Goal: Task Accomplishment & Management: Manage account settings

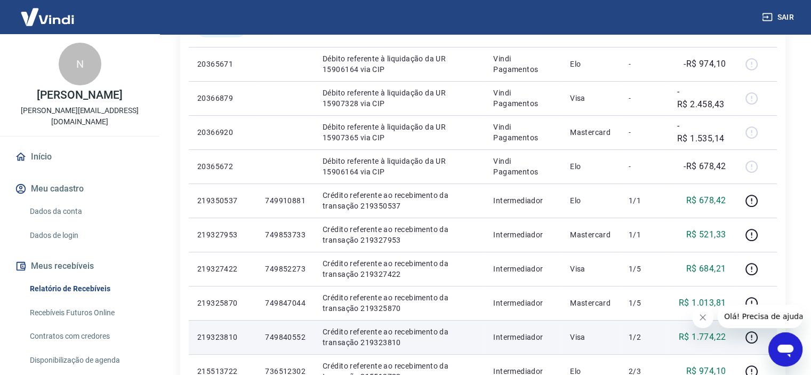
scroll to position [373, 0]
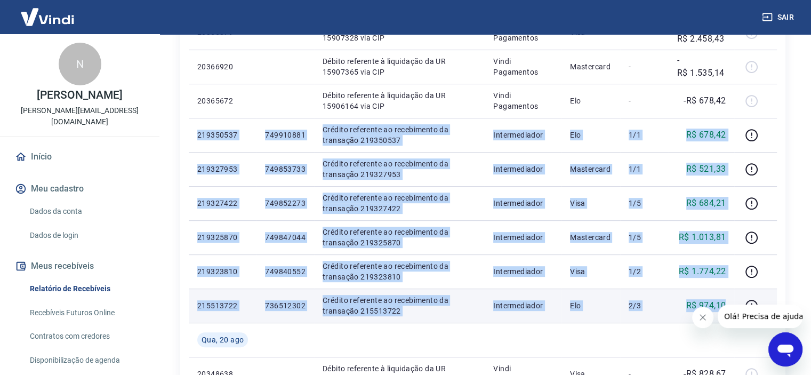
drag, startPoint x: 196, startPoint y: 134, endPoint x: 728, endPoint y: 300, distance: 557.5
click at [728, 300] on tbody "[DATE] 20386842 Débito referente à liquidação da UR 15924593 via CIP Vindi Paga…" at bounding box center [483, 254] width 588 height 819
copy tbody "219350537 749910881 Crédito referente ao recebimento da transação 219350537 Int…"
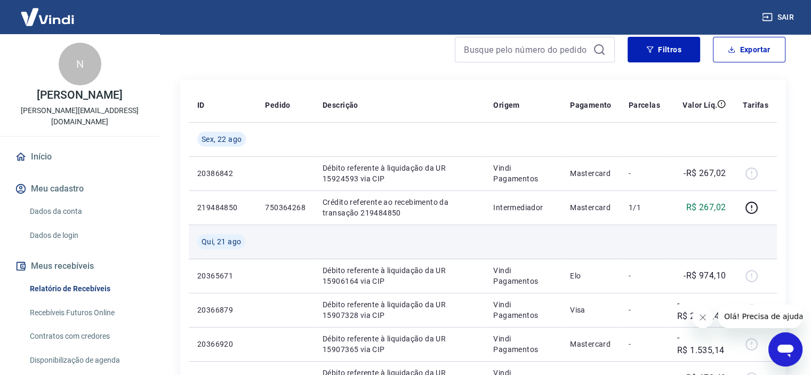
scroll to position [160, 0]
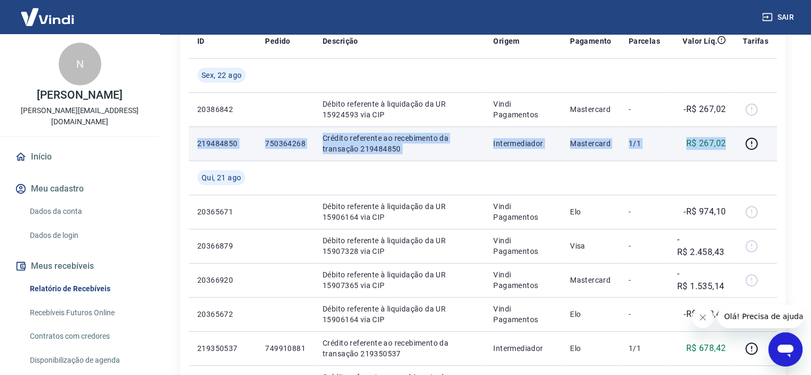
drag, startPoint x: 728, startPoint y: 144, endPoint x: 198, endPoint y: 143, distance: 530.0
click at [198, 143] on tr "219484850 750364268 Crédito referente ao recebimento da transação 219484850 Int…" at bounding box center [483, 143] width 588 height 34
copy tr "219484850 750364268 Crédito referente ao recebimento da transação 219484850 Int…"
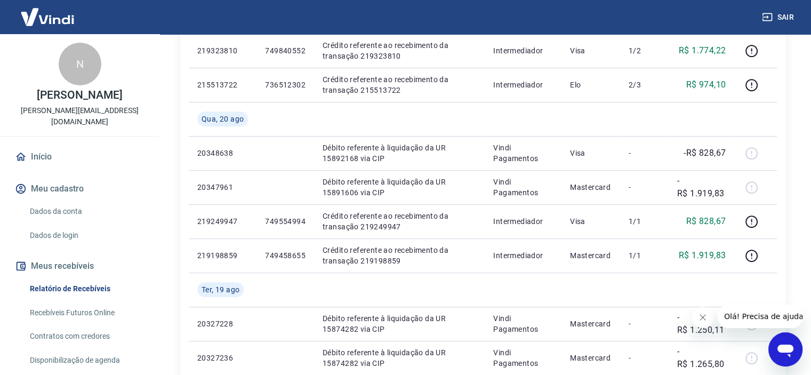
scroll to position [570, 0]
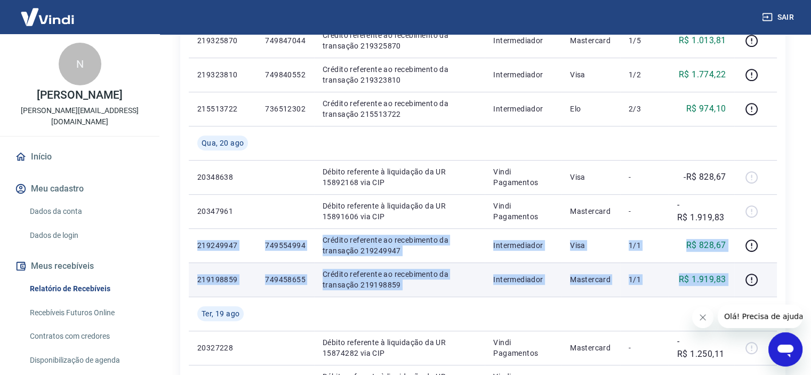
drag, startPoint x: 195, startPoint y: 243, endPoint x: 735, endPoint y: 272, distance: 541.5
click at [736, 272] on tbody "[DATE] 20386842 Débito referente à liquidação da UR 15924593 via CIP Vindi Paga…" at bounding box center [483, 57] width 588 height 819
copy tbody "219249947 749554994 Crédito referente ao recebimento da transação 219249947 Int…"
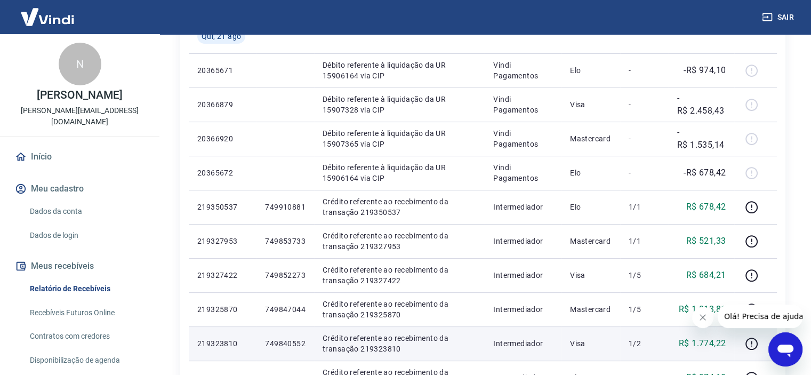
scroll to position [320, 0]
